Goal: Check status: Check status

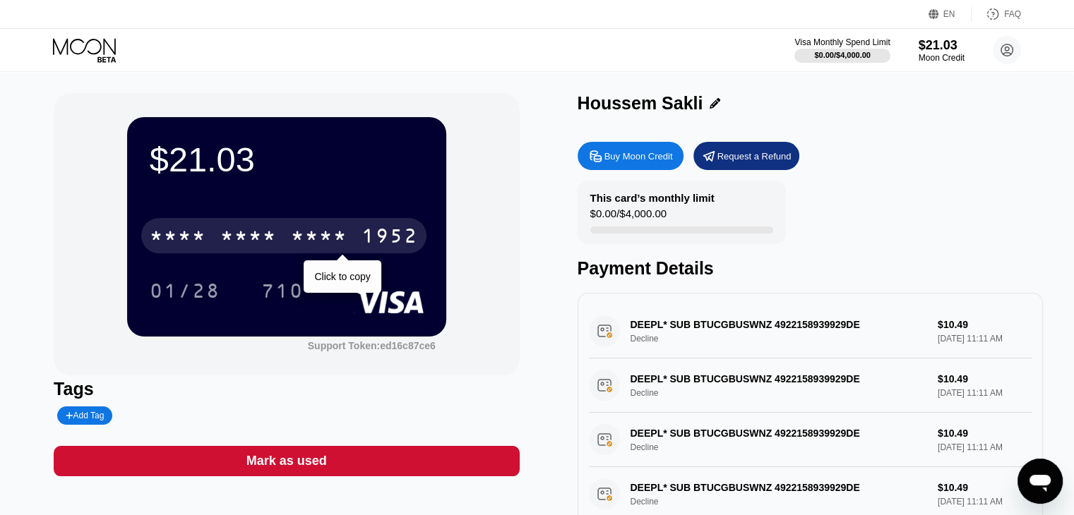
click at [312, 227] on div "* * * * * * * * * * * * 1952" at bounding box center [283, 235] width 285 height 35
